Goal: Task Accomplishment & Management: Complete application form

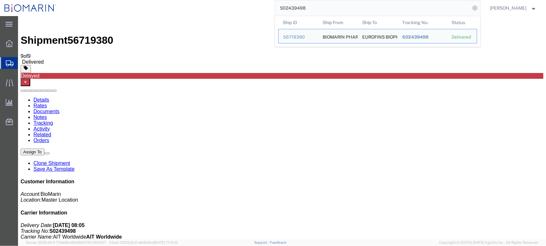
drag, startPoint x: 342, startPoint y: 10, endPoint x: 205, endPoint y: 10, distance: 137.3
click at [205, 10] on div "S02439498 Ship ID Ship From Ship To Tracking Nu. Status Ship ID 56719380 Ship F…" at bounding box center [270, 8] width 420 height 16
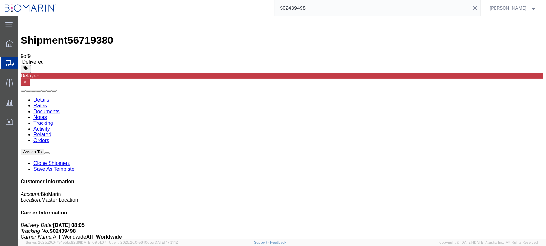
paste input "62275"
type input "S02462275"
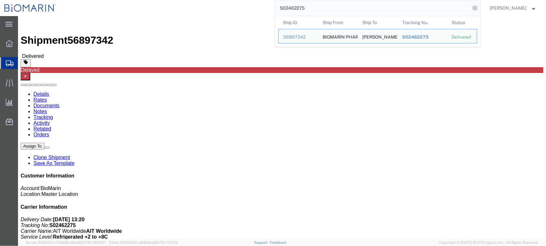
click at [336, 9] on input "S02462275" at bounding box center [373, 7] width 196 height 15
drag, startPoint x: 338, startPoint y: 9, endPoint x: 226, endPoint y: 9, distance: 111.9
click at [226, 8] on div "S02462275 Ship ID Ship From Ship To Tracking Nu. Status Ship ID 56897342 Ship F…" at bounding box center [270, 8] width 420 height 16
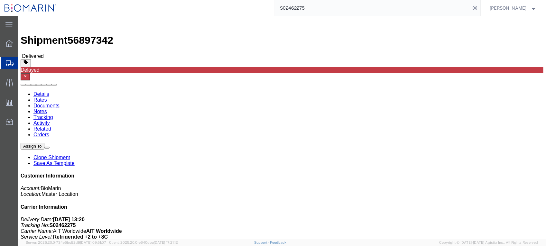
click link "Documents"
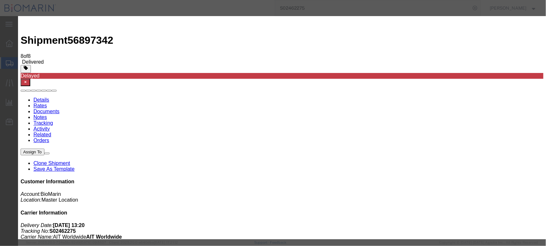
type input "C:\fakepath\S02462275 - X20250924993196.PDF"
select select
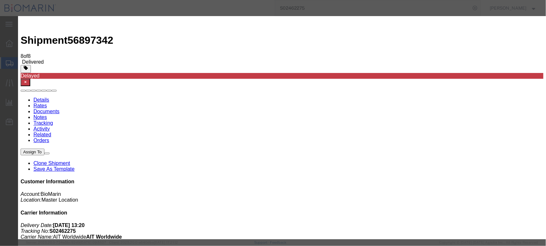
select select
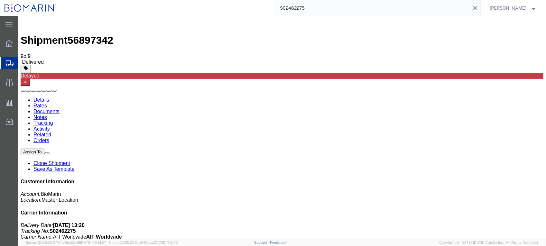
drag, startPoint x: 90, startPoint y: 78, endPoint x: 111, endPoint y: 81, distance: 20.7
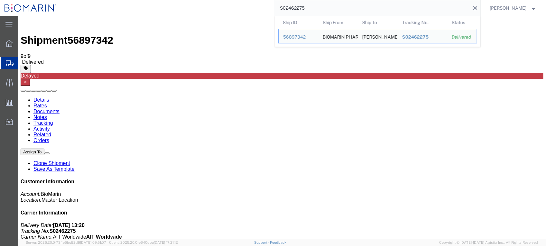
click at [339, 10] on input "S02462275" at bounding box center [373, 7] width 196 height 15
drag, startPoint x: 357, startPoint y: 26, endPoint x: 200, endPoint y: 29, distance: 157.0
paste input "S02462272"
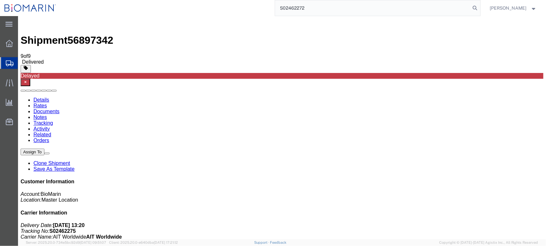
type input "S02462272"
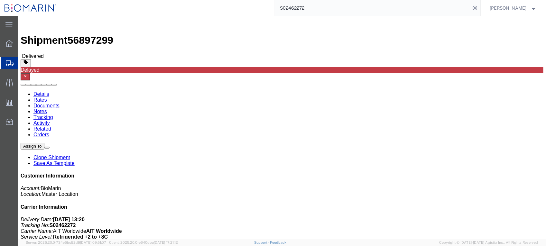
click link "Documents"
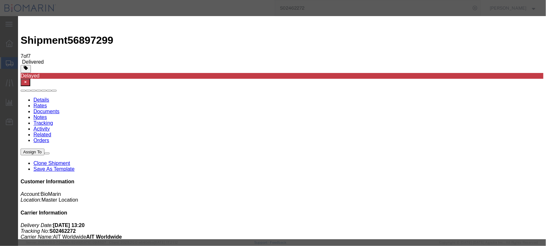
type input "C:\fakepath\S02462272 - X20250924987078.PDF"
select select
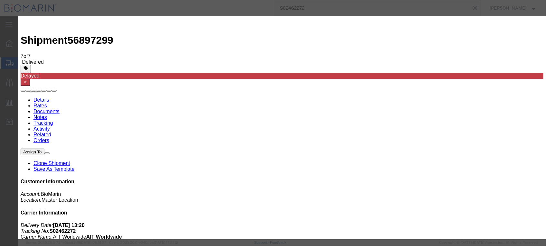
select select
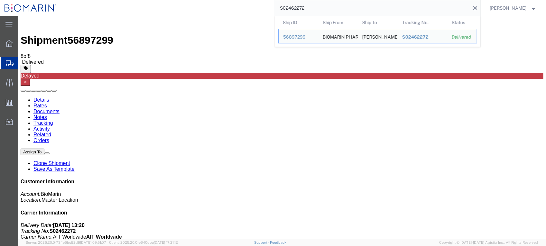
drag, startPoint x: 322, startPoint y: 1, endPoint x: 158, endPoint y: 7, distance: 163.8
click at [158, 7] on div "S02462272 Ship ID Ship From Ship To Tracking Nu. Status Ship ID 56897299 Ship F…" at bounding box center [270, 8] width 420 height 16
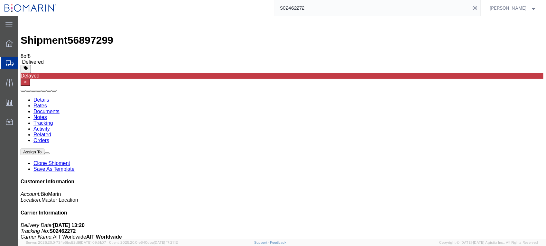
paste input "45046"
type input "S02445046"
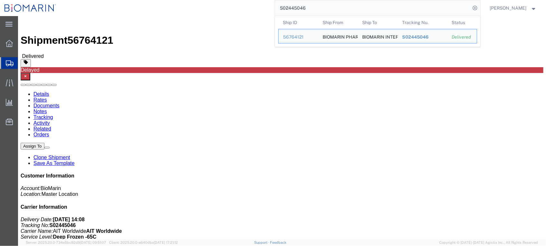
click at [331, 7] on input "S02445046" at bounding box center [373, 7] width 196 height 15
click link "Documents"
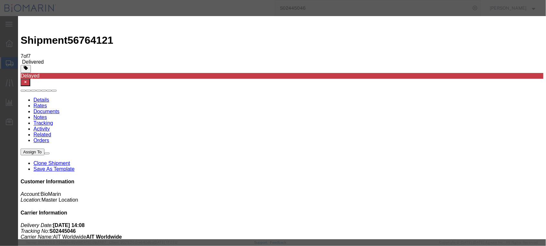
type input "C:\fakepath\S02445046 - X20250910196884.PDF"
select select
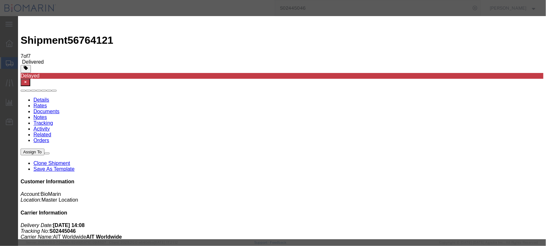
select select
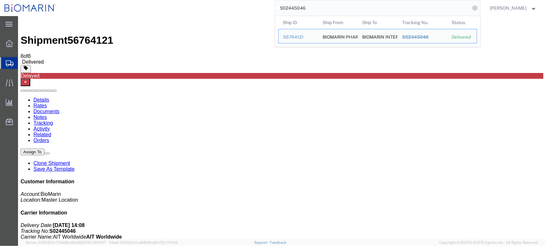
drag, startPoint x: 358, startPoint y: 26, endPoint x: 242, endPoint y: 21, distance: 115.2
click at [326, 9] on input "S02445046" at bounding box center [373, 7] width 196 height 15
drag, startPoint x: 326, startPoint y: 9, endPoint x: 263, endPoint y: 10, distance: 62.7
click at [263, 10] on div "S02445046 Ship ID Ship From Ship To Tracking Nu. Status Ship ID 56764121 Ship F…" at bounding box center [270, 8] width 420 height 16
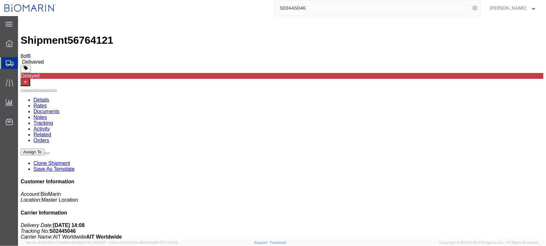
paste input "52891"
type input "S02452891"
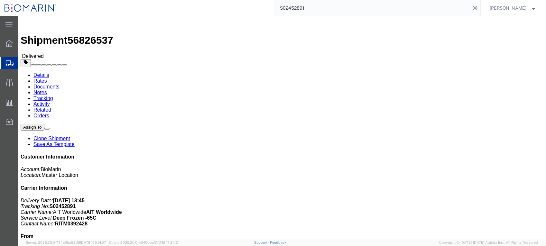
click link "Documents"
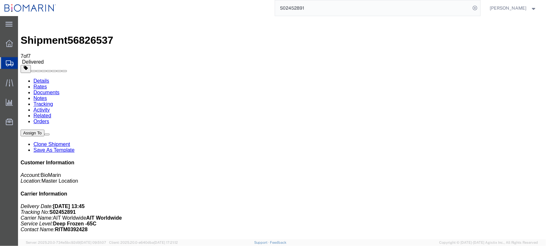
click at [59, 89] on link "Documents" at bounding box center [46, 91] width 26 height 5
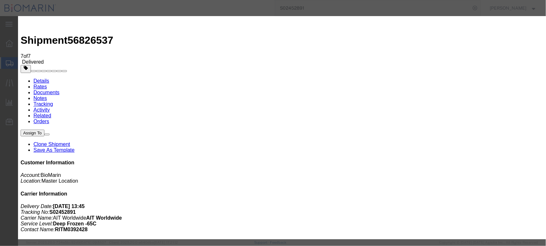
type input "C:\fakepath\S02452891.PDF"
select select
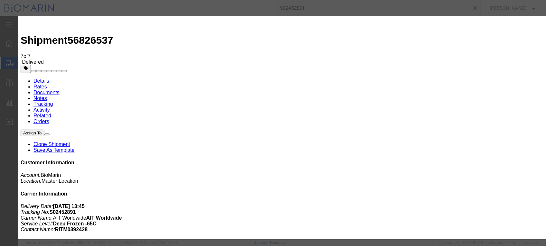
select select
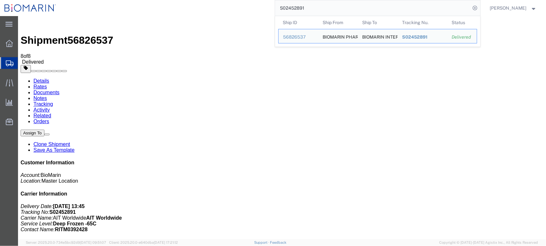
click at [338, 10] on input "S02452891" at bounding box center [373, 7] width 196 height 15
drag, startPoint x: 341, startPoint y: 7, endPoint x: 132, endPoint y: 6, distance: 209.0
click at [132, 7] on div "S02452891 Ship ID Ship From Ship To Tracking Nu. Status Ship ID 56826537 Ship F…" at bounding box center [270, 8] width 420 height 16
paste input "45089"
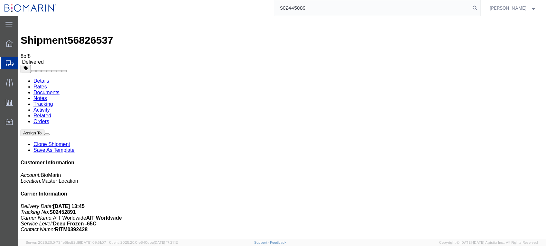
type input "S02445089"
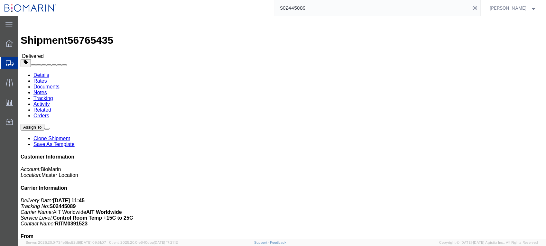
click link "Documents"
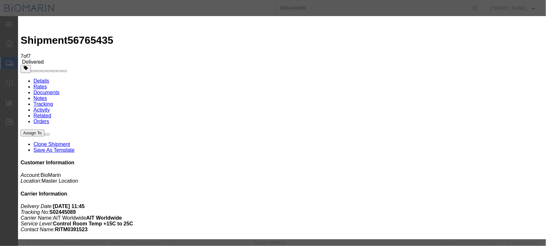
type input "C:\fakepath\S02445089.PDF"
select select
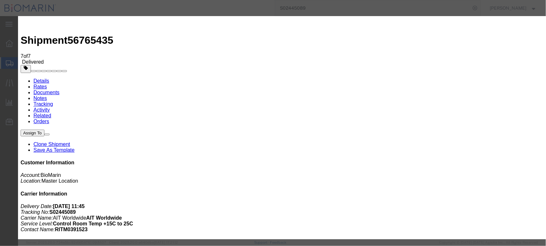
select select
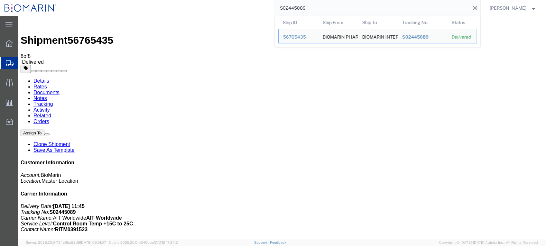
drag, startPoint x: 336, startPoint y: 8, endPoint x: 245, endPoint y: 8, distance: 91.0
click at [245, 8] on div "S02445089 Ship ID Ship From Ship To Tracking Nu. Status Ship ID 56765435 Ship F…" at bounding box center [270, 8] width 420 height 16
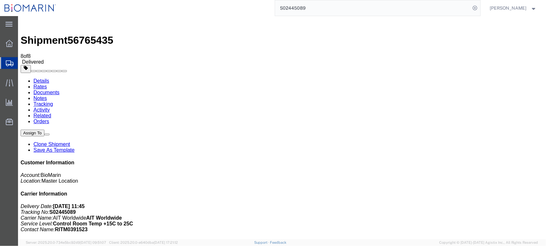
paste input "8713"
type input "S02448713"
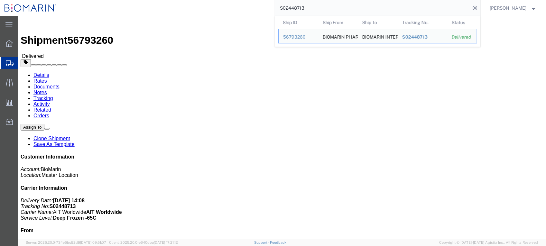
click div "Leg 1 - Air Departure Port: SFO Arrival Port: DUB"
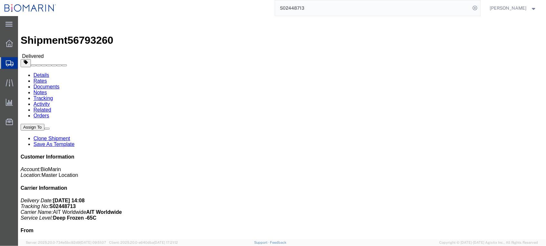
click link "Documents"
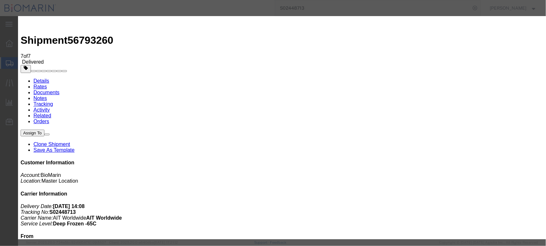
type input "C:\fakepath\S02448713 - X20250911255706.PDF"
select select
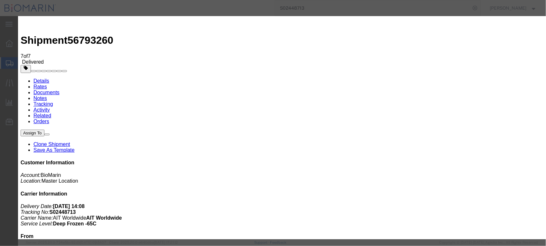
select select
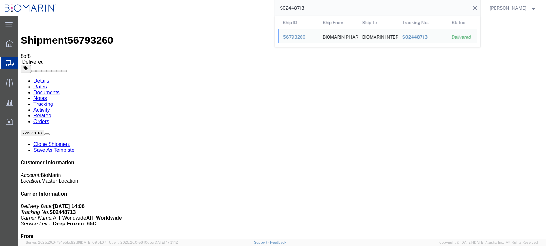
drag, startPoint x: 333, startPoint y: 8, endPoint x: 250, endPoint y: 8, distance: 83.6
click at [250, 8] on div "S02448713 Ship ID Ship From Ship To Tracking Nu. Status Ship ID 56793260 Ship F…" at bounding box center [270, 8] width 420 height 16
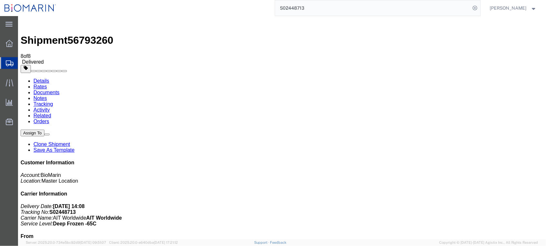
paste input "54671"
type input "S02454671"
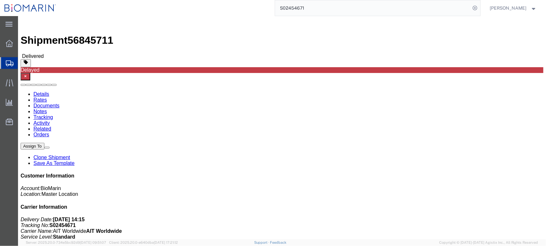
click link "Documents"
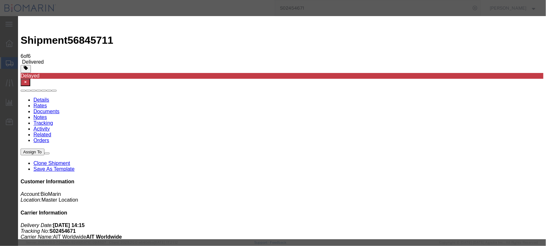
type input "C:\fakepath\S02454671.PDF"
select select
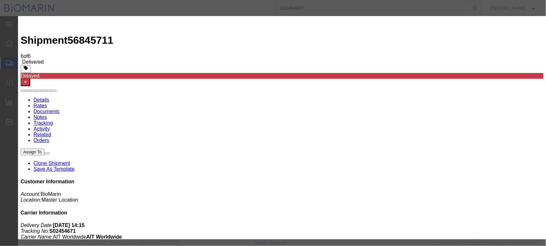
select select
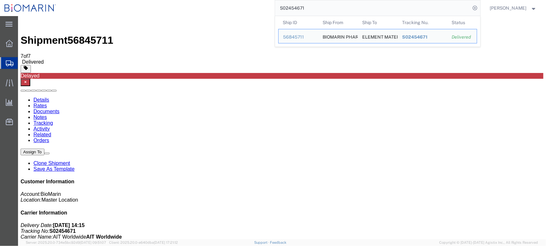
drag, startPoint x: 319, startPoint y: 8, endPoint x: 337, endPoint y: 16, distance: 19.6
click at [319, 8] on input "S02454671" at bounding box center [373, 7] width 196 height 15
drag, startPoint x: 337, startPoint y: 16, endPoint x: 333, endPoint y: 15, distance: 4.0
click at [333, 15] on form "S02454671 Ship ID Ship From Ship To Tracking Nu. Status Ship ID 56845711 Ship F…" at bounding box center [378, 8] width 206 height 16
click at [333, 9] on input "S02454671" at bounding box center [373, 7] width 196 height 15
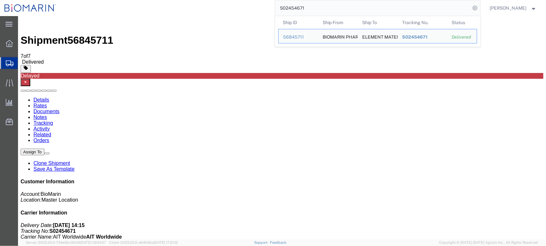
drag, startPoint x: 333, startPoint y: 9, endPoint x: 231, endPoint y: 8, distance: 102.3
click at [231, 8] on div "S02454671 Ship ID Ship From Ship To Tracking Nu. Status Ship ID 56845711 Ship F…" at bounding box center [270, 8] width 420 height 16
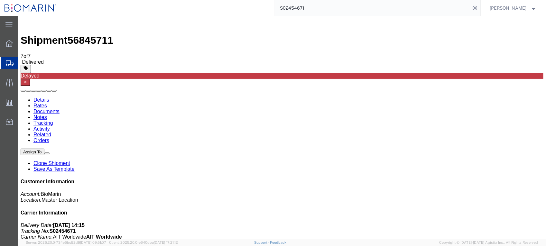
paste input "72908"
type input "S02472908"
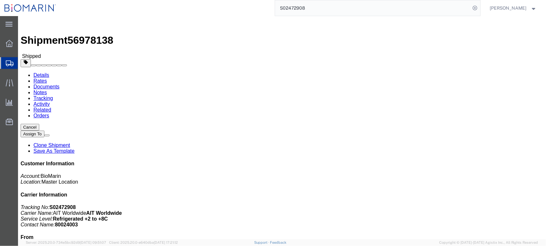
click link "Documents"
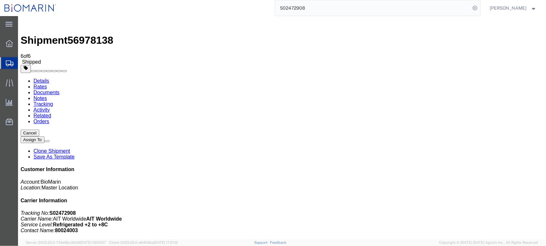
click at [53, 101] on link "Tracking" at bounding box center [43, 103] width 20 height 5
